Goal: Task Accomplishment & Management: Manage account settings

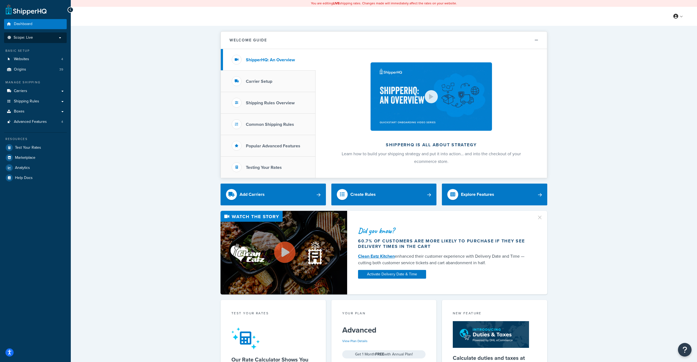
click at [41, 41] on li "Scope: Live" at bounding box center [35, 37] width 63 height 11
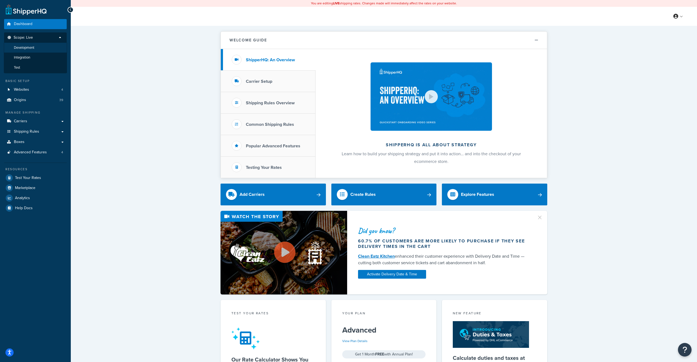
click at [44, 50] on li "Development" at bounding box center [35, 48] width 63 height 10
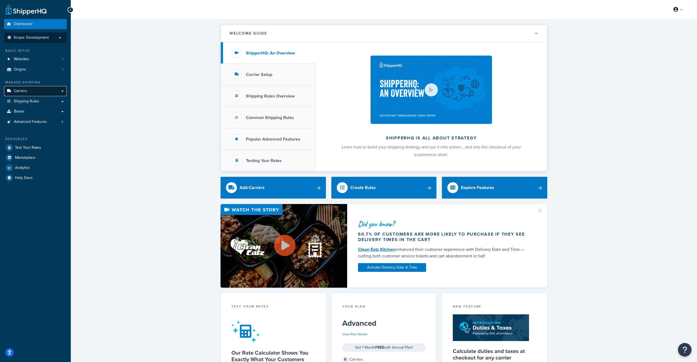
click at [41, 91] on link "Carriers" at bounding box center [35, 91] width 63 height 10
click at [62, 91] on link "Carriers" at bounding box center [35, 91] width 63 height 10
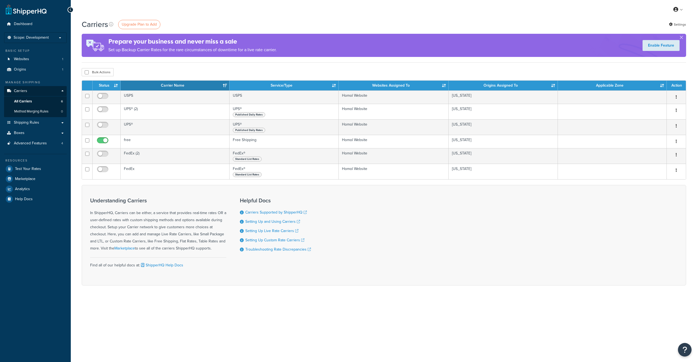
click at [60, 91] on link "Carriers" at bounding box center [35, 91] width 63 height 10
click at [52, 140] on link "Advanced Features 4" at bounding box center [35, 143] width 63 height 10
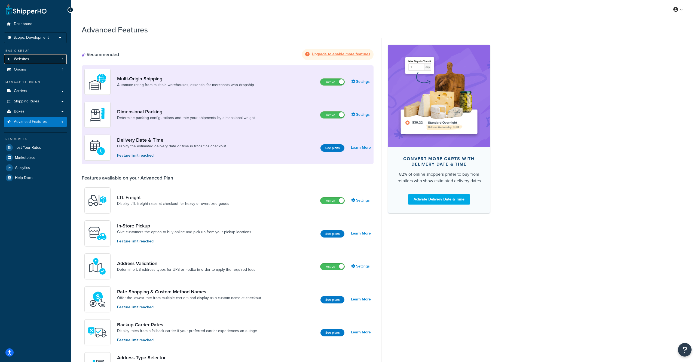
click at [29, 56] on link "Websites 1" at bounding box center [35, 59] width 63 height 10
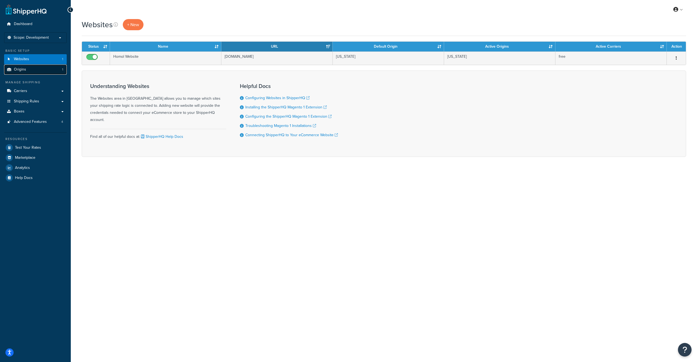
click at [39, 70] on link "Origins 1" at bounding box center [35, 70] width 63 height 10
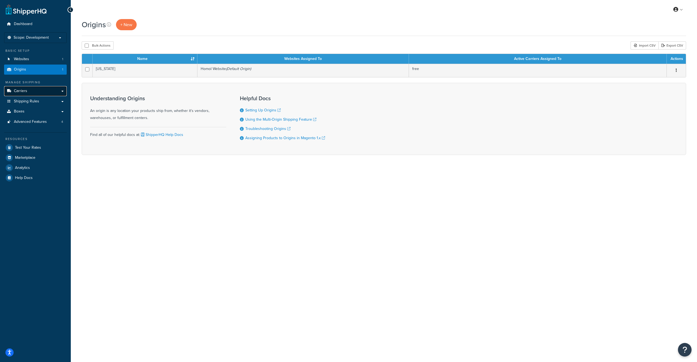
click at [46, 95] on link "Carriers" at bounding box center [35, 91] width 63 height 10
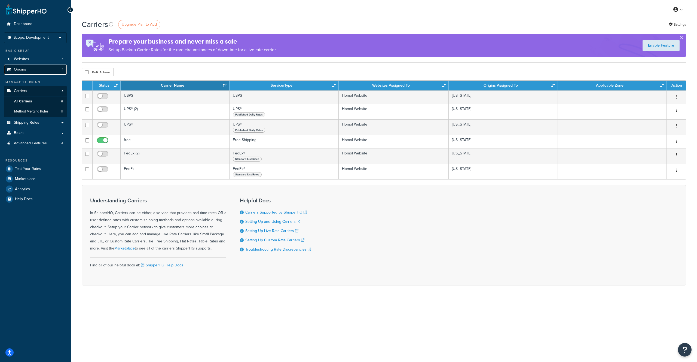
click at [41, 71] on link "Origins 1" at bounding box center [35, 70] width 63 height 10
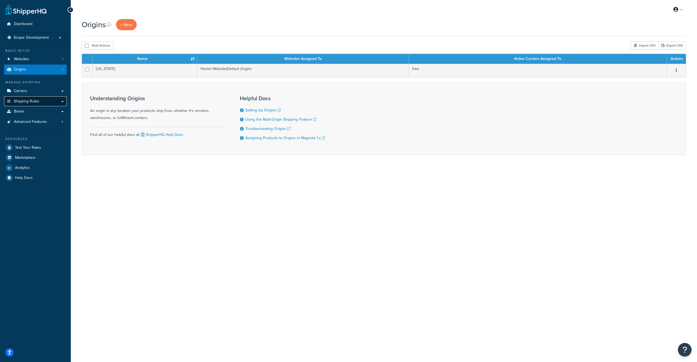
click at [48, 100] on link "Shipping Rules" at bounding box center [35, 101] width 63 height 10
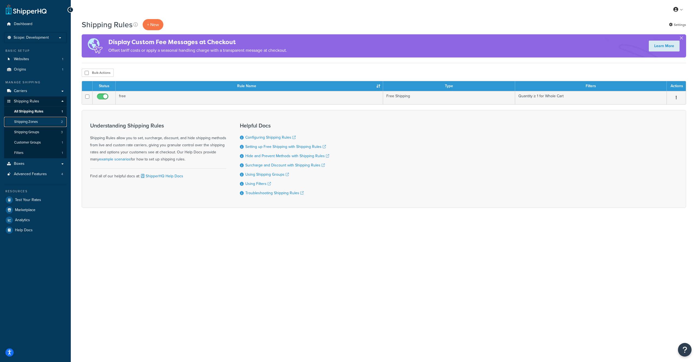
click at [45, 122] on link "Shipping Zones 2" at bounding box center [35, 122] width 63 height 10
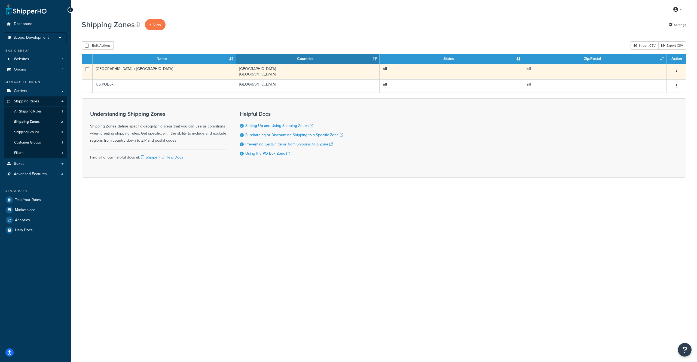
click at [676, 72] on icon "button" at bounding box center [676, 70] width 1 height 4
click at [650, 80] on link "Edit" at bounding box center [654, 80] width 43 height 11
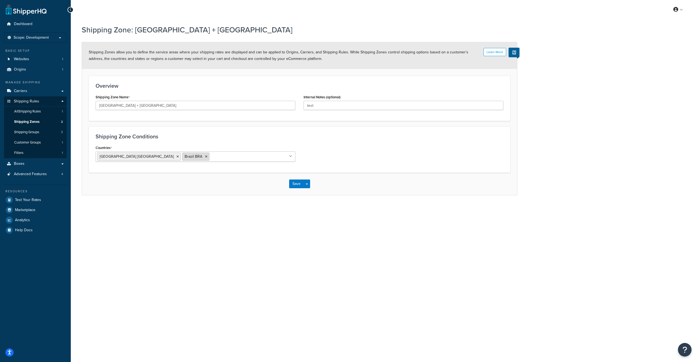
click at [182, 158] on li "Brazil BRA" at bounding box center [195, 156] width 27 height 8
click at [205, 156] on icon at bounding box center [206, 156] width 2 height 3
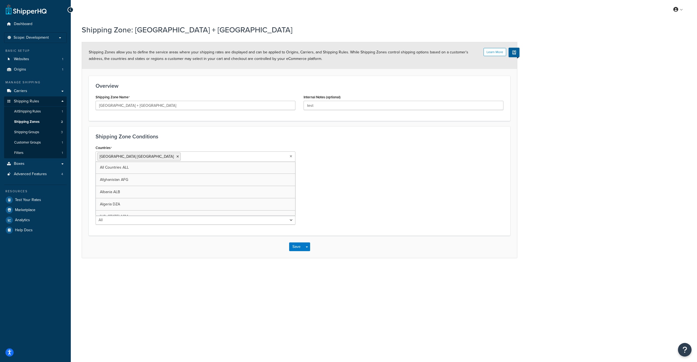
click at [352, 154] on div "Countries [GEOGRAPHIC_DATA] [GEOGRAPHIC_DATA] All Countries ALL [GEOGRAPHIC_DAT…" at bounding box center [299, 186] width 416 height 85
click at [151, 178] on select "All Including Excluding" at bounding box center [196, 177] width 200 height 9
click at [160, 200] on select "All Including Excluding" at bounding box center [196, 198] width 200 height 9
click at [157, 216] on select "All Including Excluding" at bounding box center [196, 219] width 200 height 9
